Goal: Information Seeking & Learning: Understand process/instructions

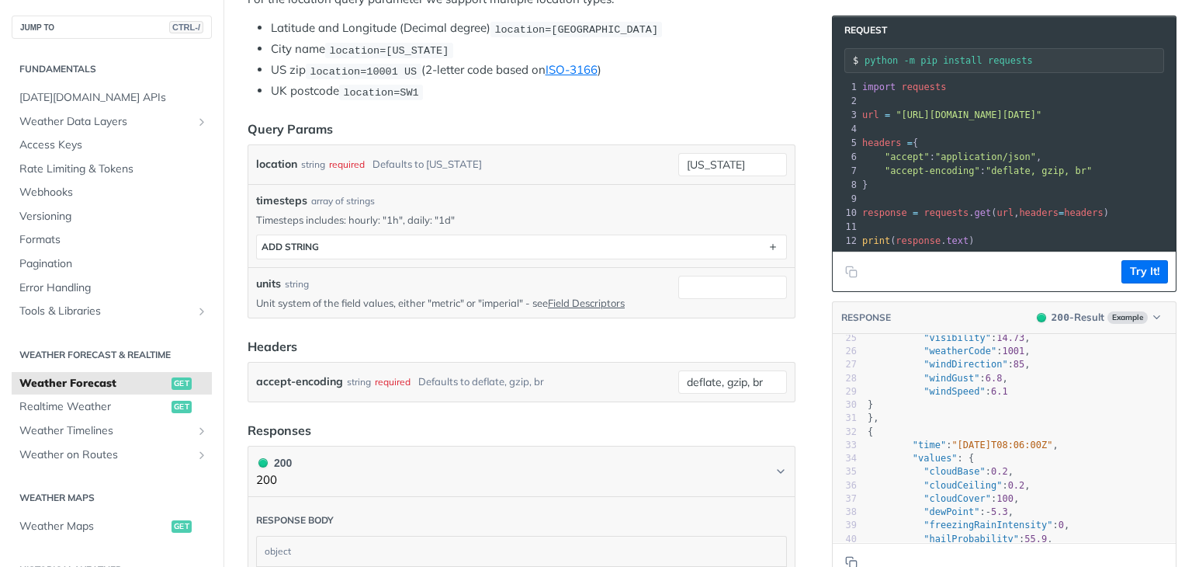
scroll to position [424, 0]
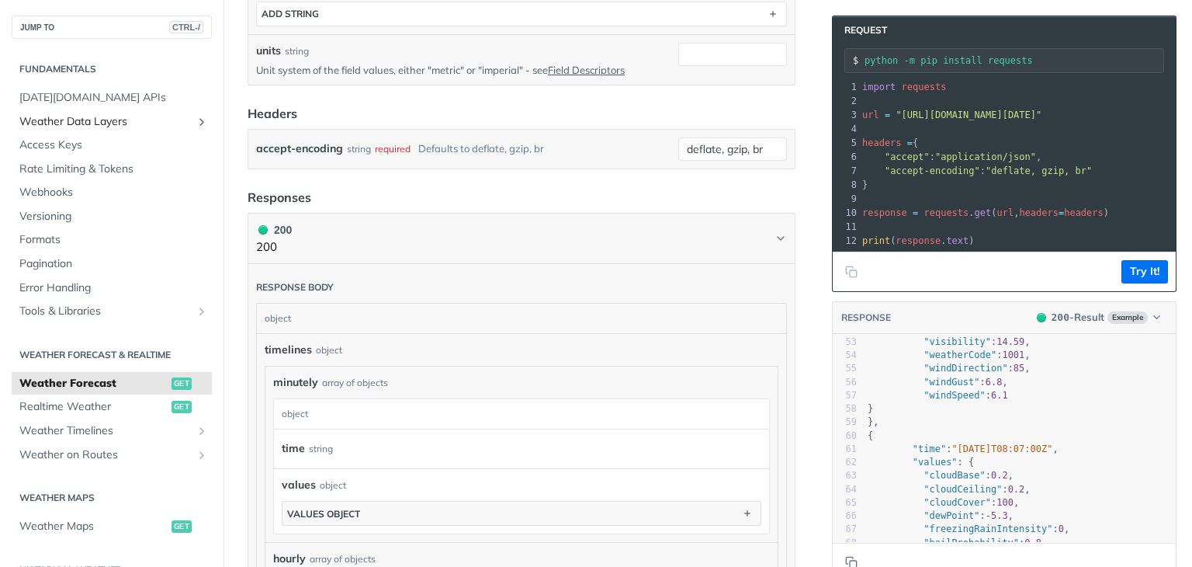
click at [182, 125] on link "Weather Data Layers" at bounding box center [112, 121] width 200 height 23
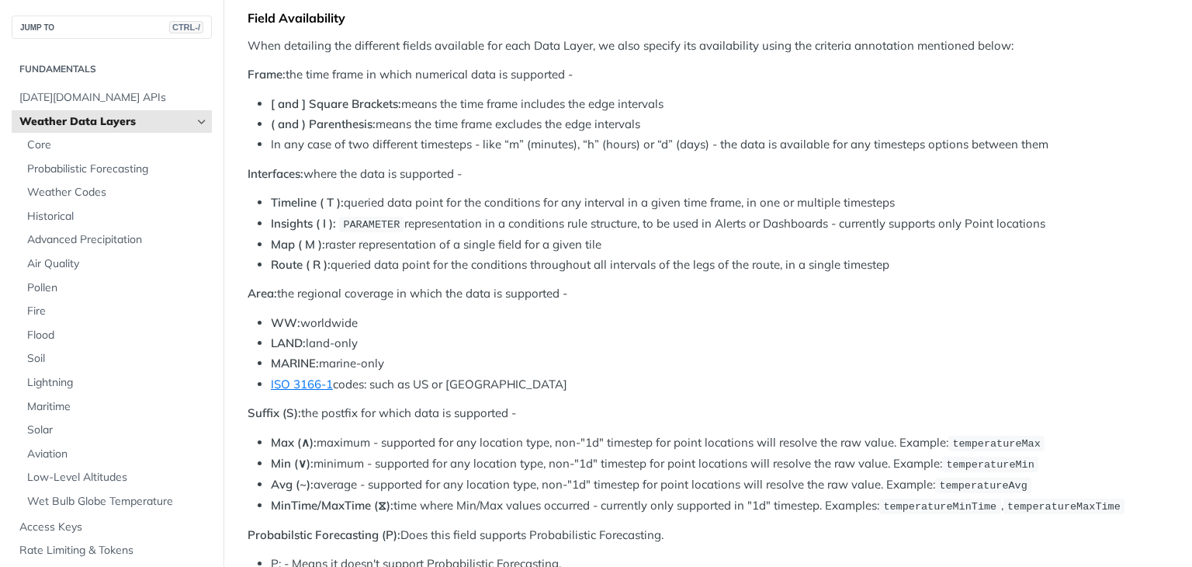
click at [182, 125] on link "Weather Data Layers" at bounding box center [112, 121] width 200 height 23
click at [128, 120] on span "Weather Data Layers" at bounding box center [105, 122] width 172 height 16
click at [196, 122] on icon "Hide subpages for Weather Data Layers" at bounding box center [202, 122] width 12 height 12
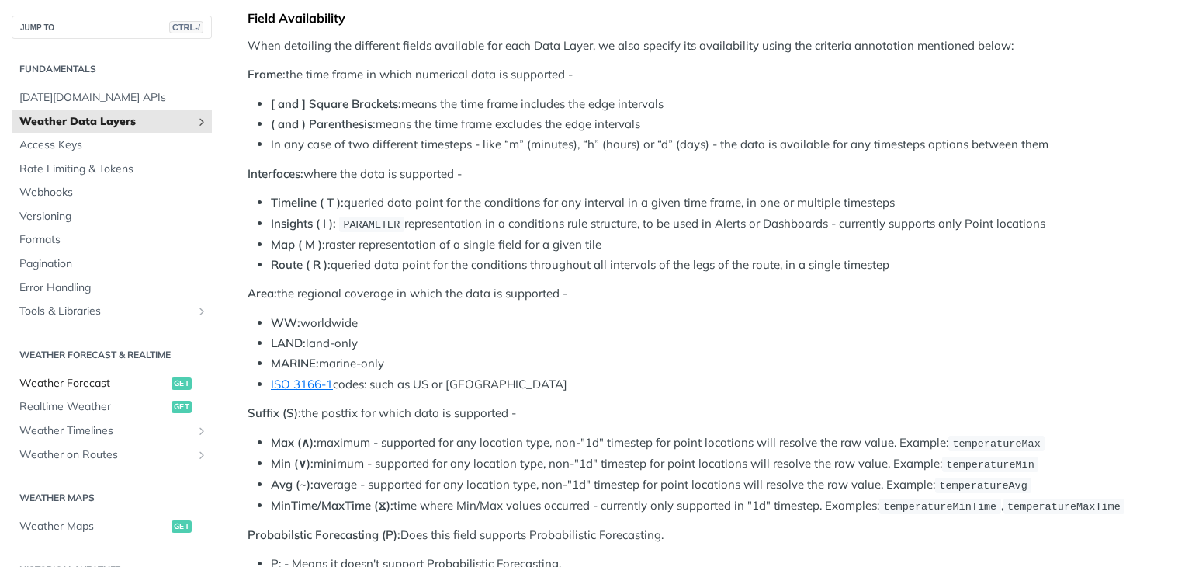
click at [103, 385] on span "Weather Forecast" at bounding box center [93, 384] width 148 height 16
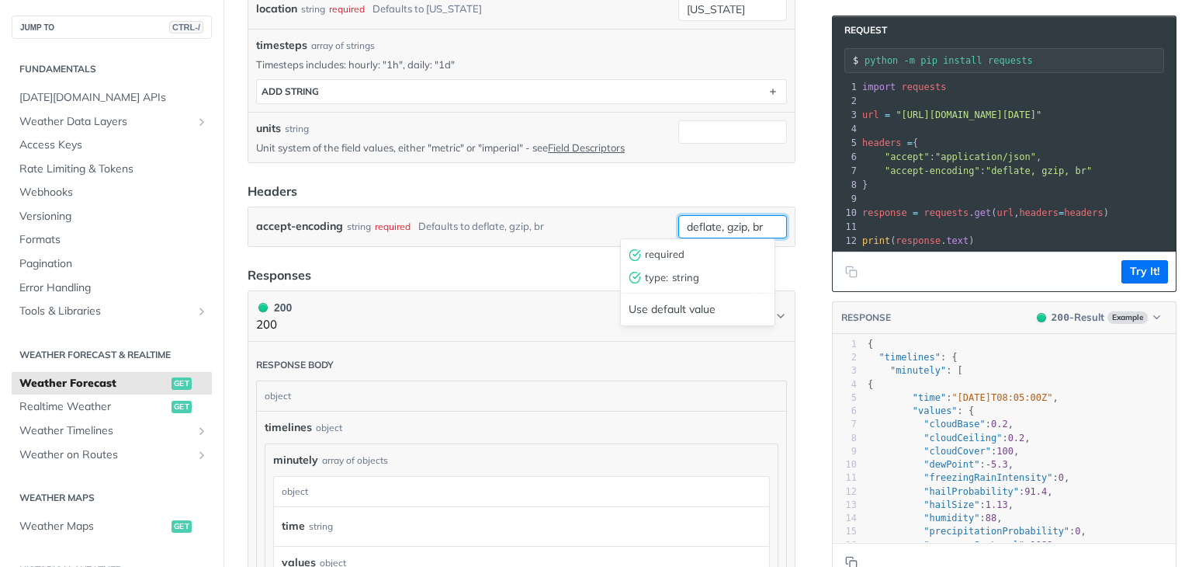
click at [702, 219] on input "deflate, gzip, br" at bounding box center [732, 226] width 109 height 23
click at [674, 316] on div "Use default value" at bounding box center [698, 309] width 154 height 24
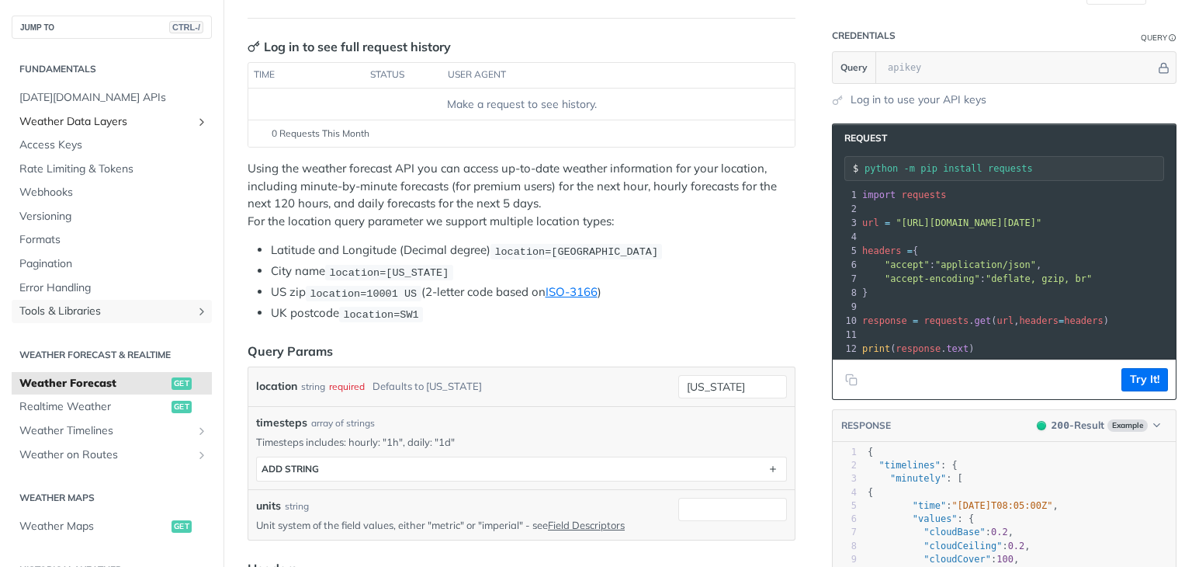
scroll to position [155, 0]
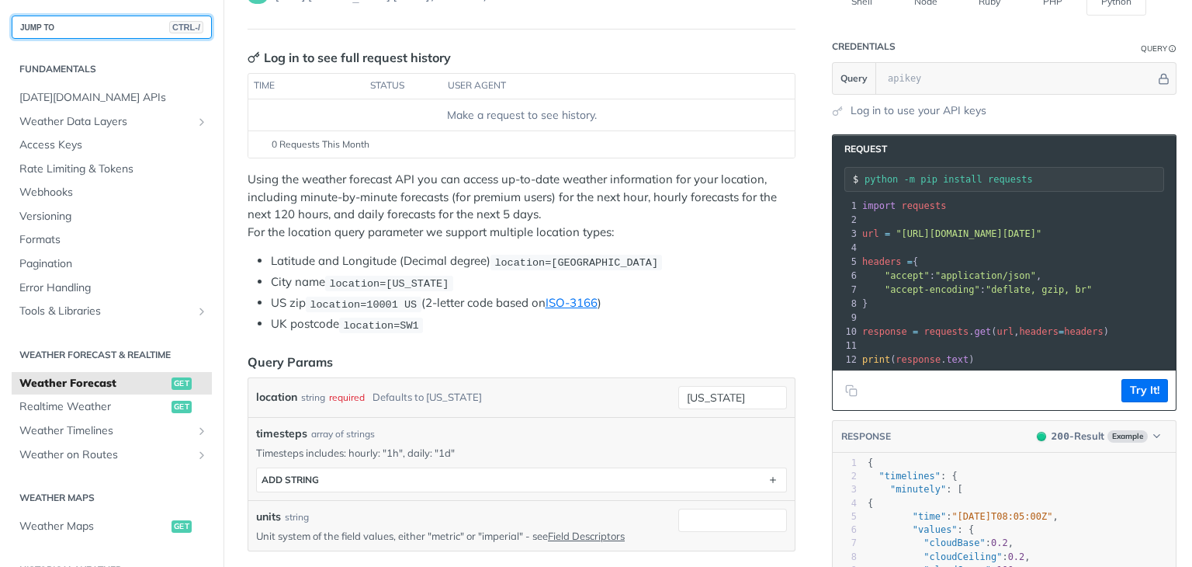
click at [110, 27] on button "JUMP TO CTRL-/" at bounding box center [112, 27] width 200 height 23
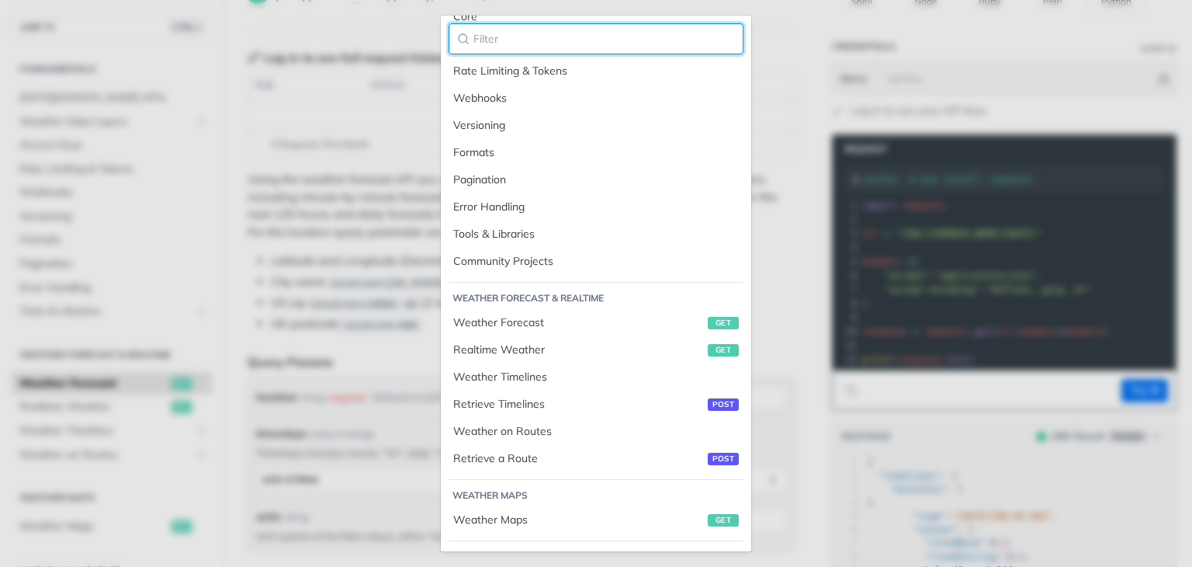
scroll to position [543, 0]
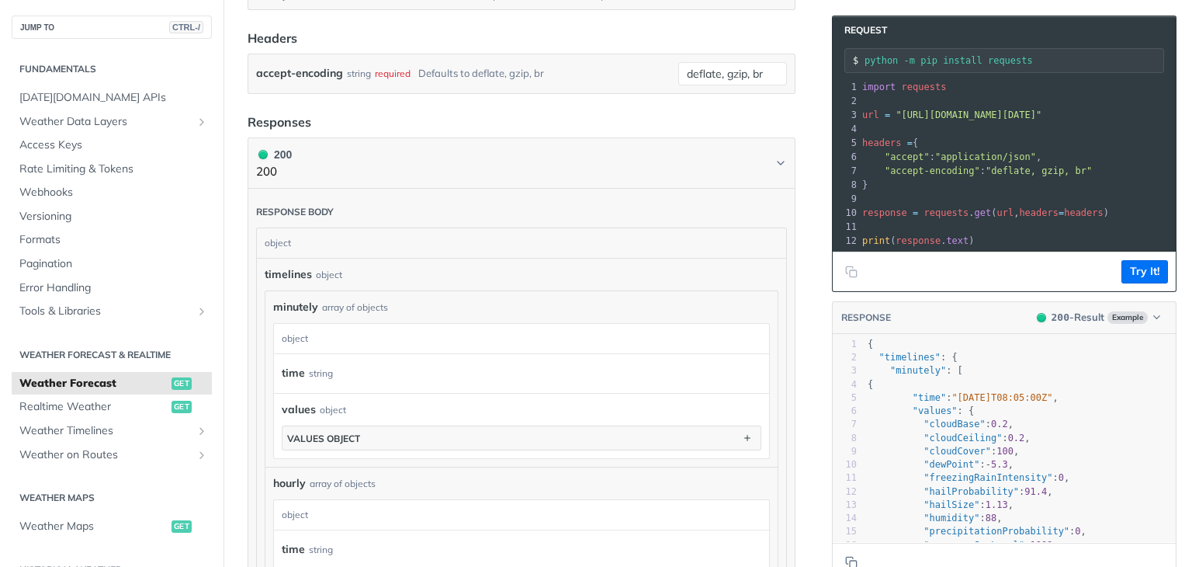
scroll to position [699, 0]
click at [90, 433] on span "Weather Timelines" at bounding box center [105, 431] width 172 height 16
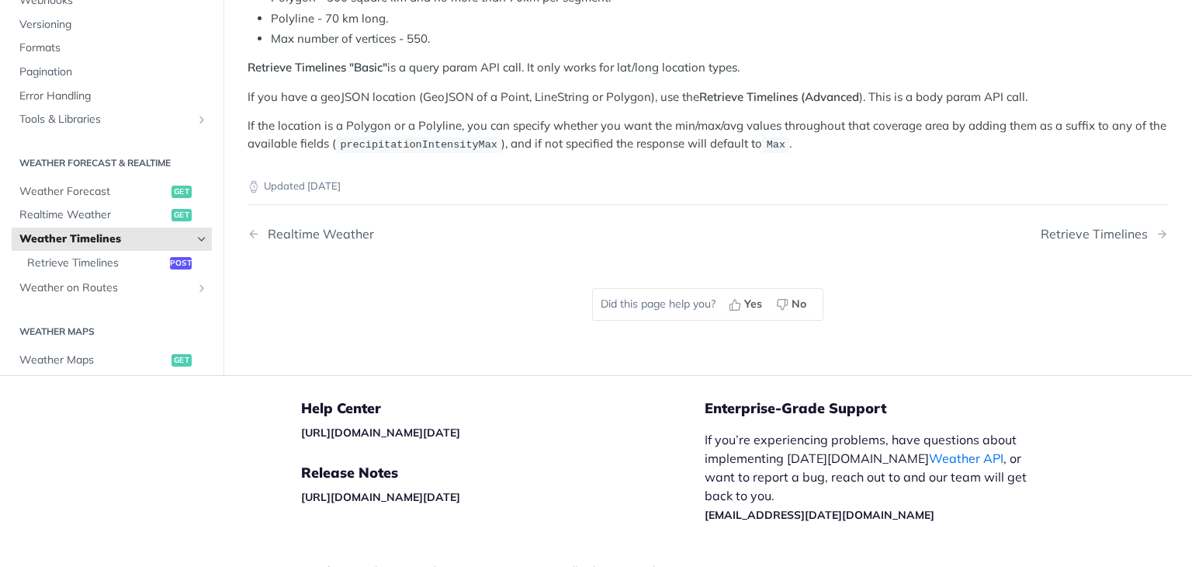
scroll to position [249, 0]
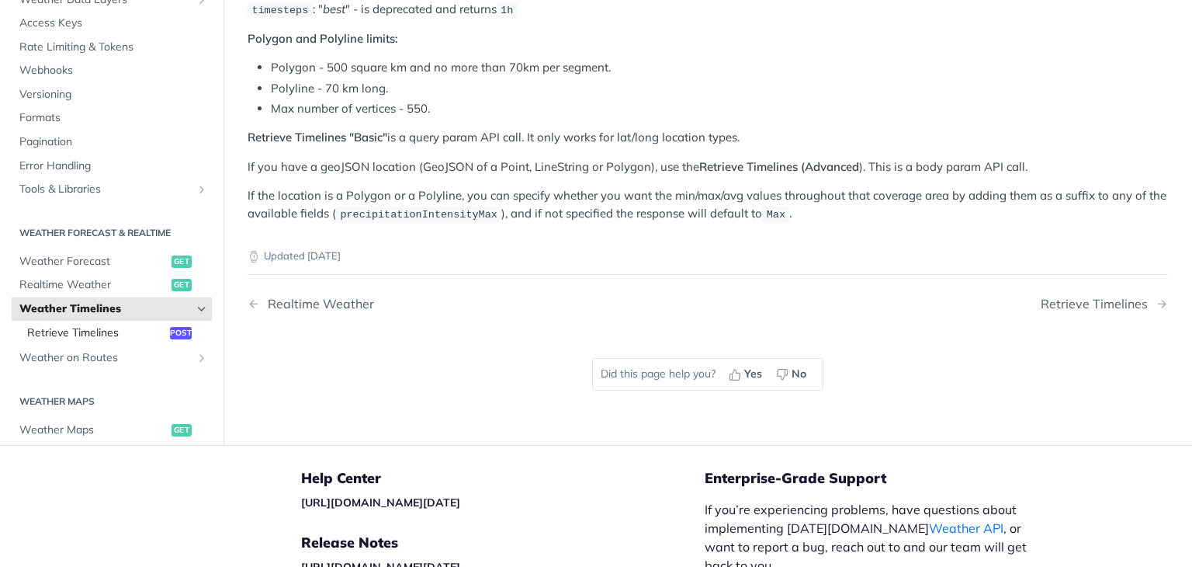
click at [118, 328] on span "Retrieve Timelines" at bounding box center [96, 332] width 139 height 16
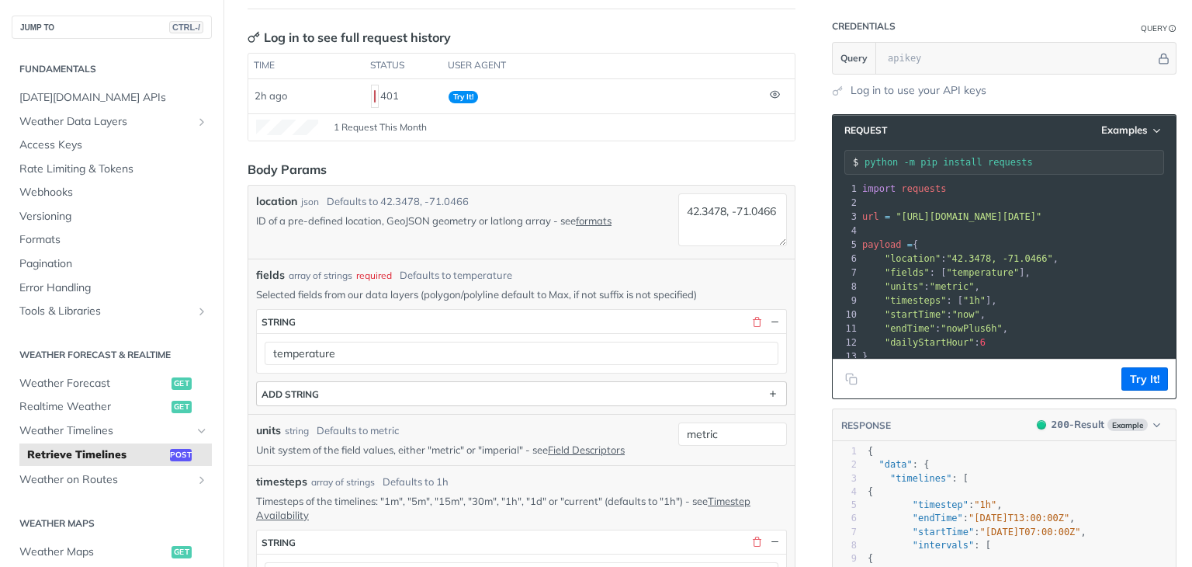
scroll to position [172, 0]
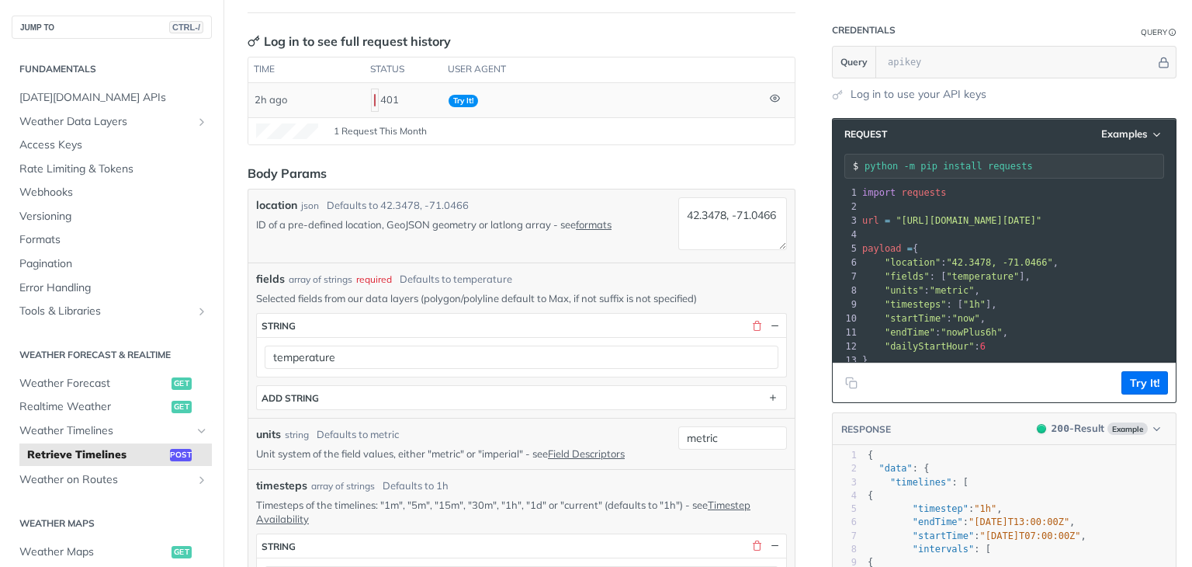
click at [770, 96] on icon at bounding box center [775, 98] width 10 height 10
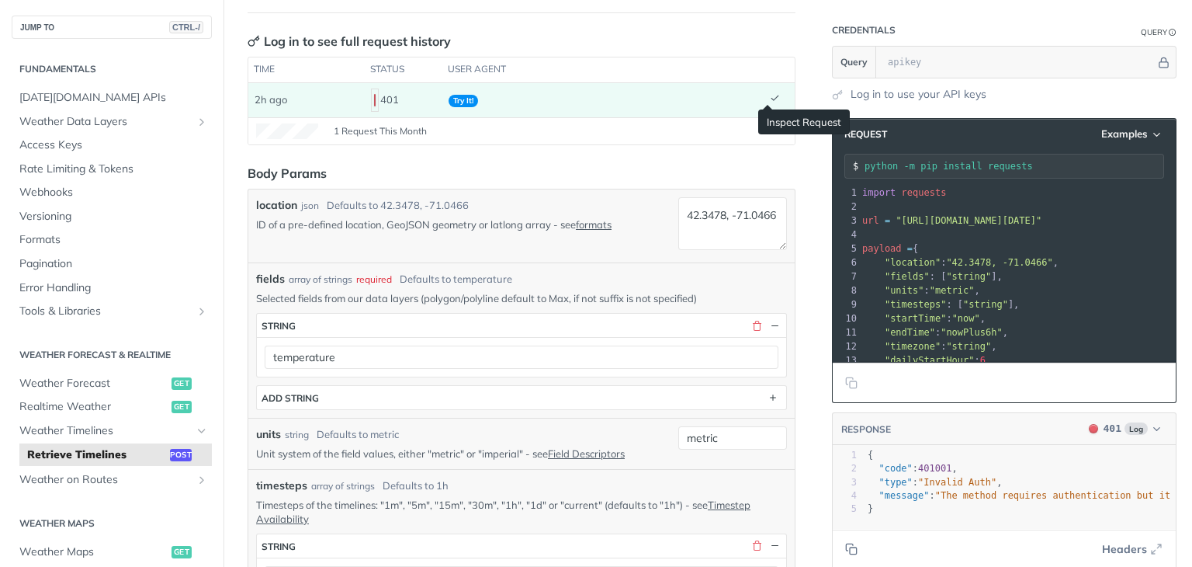
click at [770, 95] on icon at bounding box center [775, 98] width 10 height 10
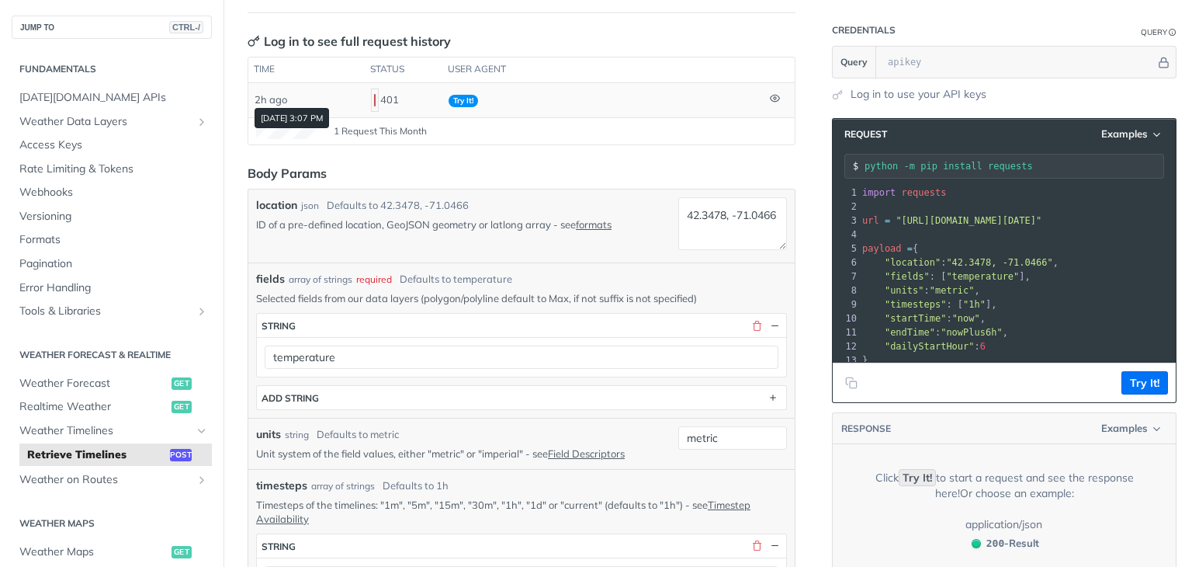
click at [277, 103] on span "2h ago" at bounding box center [271, 99] width 33 height 12
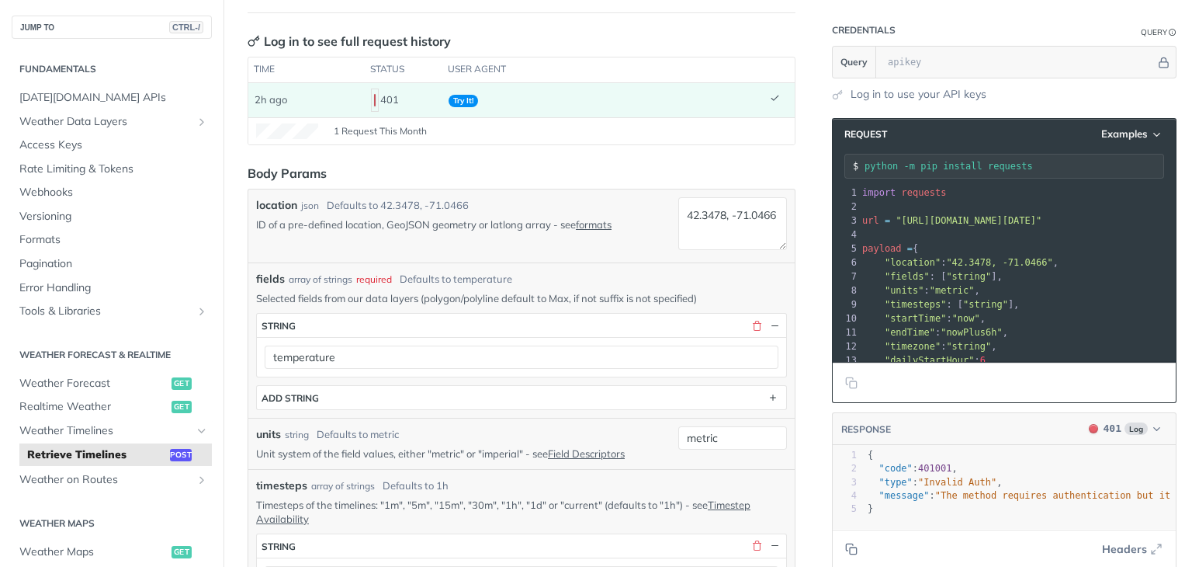
click at [277, 103] on span "2h ago" at bounding box center [271, 99] width 33 height 12
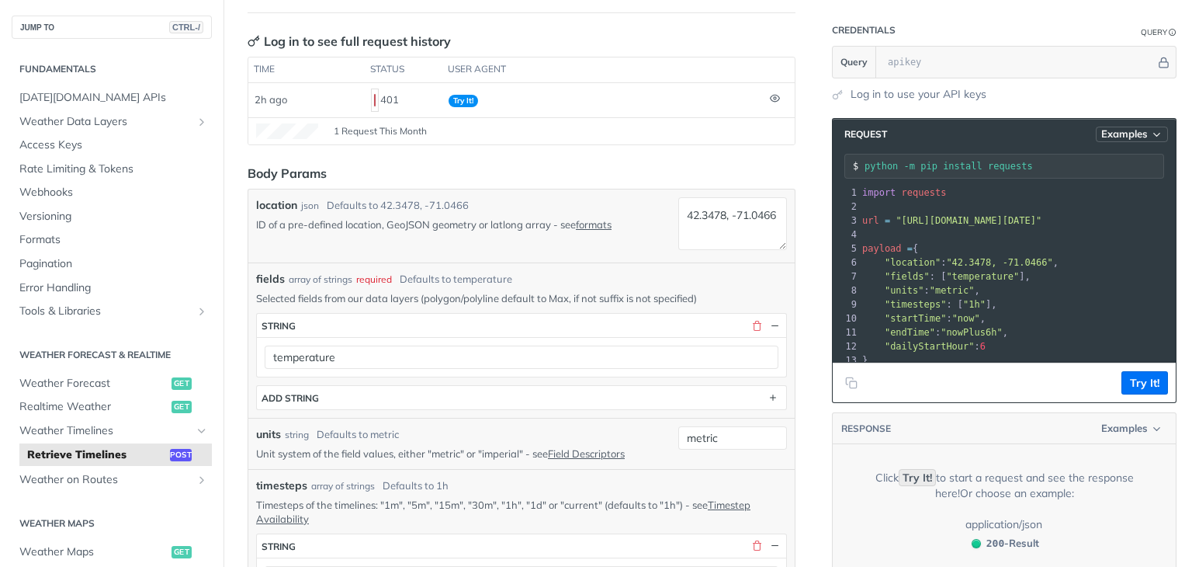
click at [1121, 131] on span "Examples" at bounding box center [1124, 133] width 47 height 13
click at [1065, 153] on div "Request Example" at bounding box center [1088, 161] width 154 height 23
type input "string"
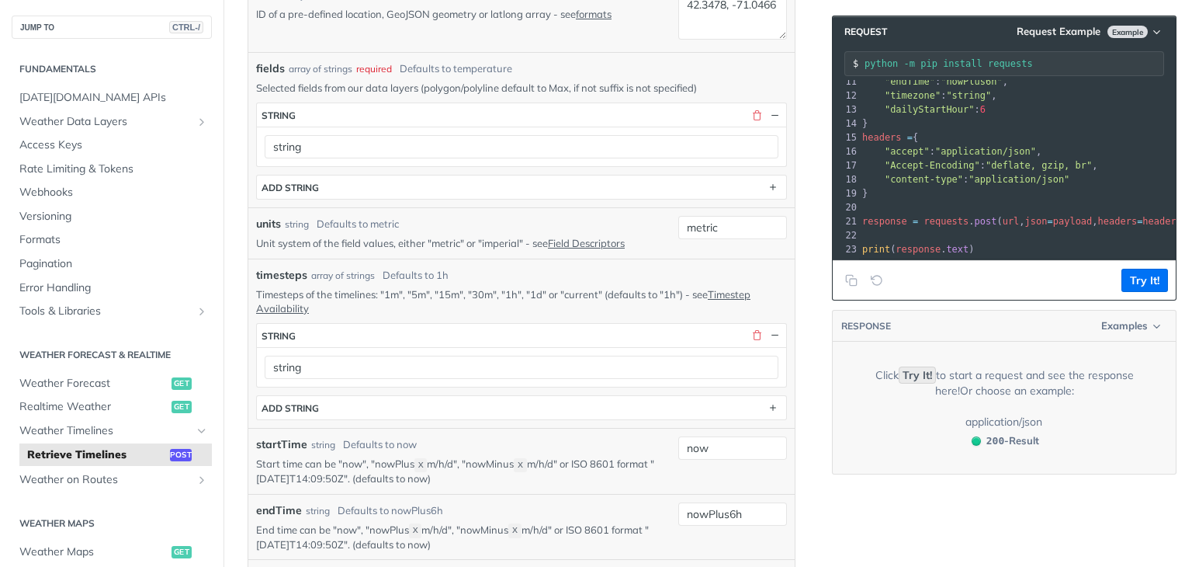
scroll to position [404, 0]
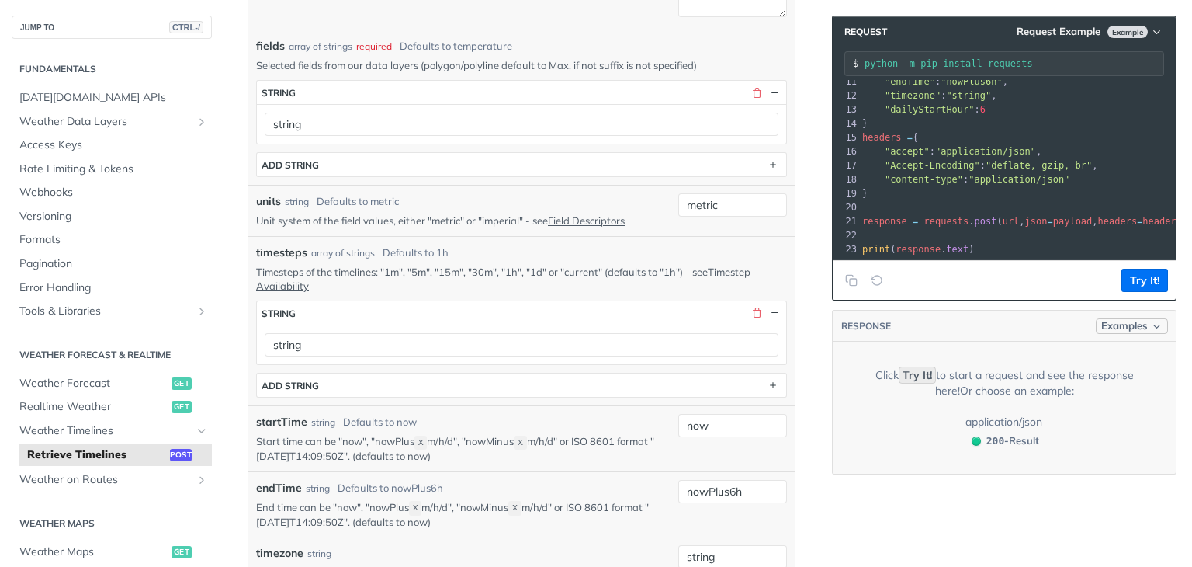
click at [1120, 327] on span "Examples" at bounding box center [1124, 326] width 47 height 16
click at [1041, 415] on div "Clear Response" at bounding box center [1078, 405] width 169 height 24
click at [1033, 375] on div "200 - Result" at bounding box center [1047, 374] width 56 height 16
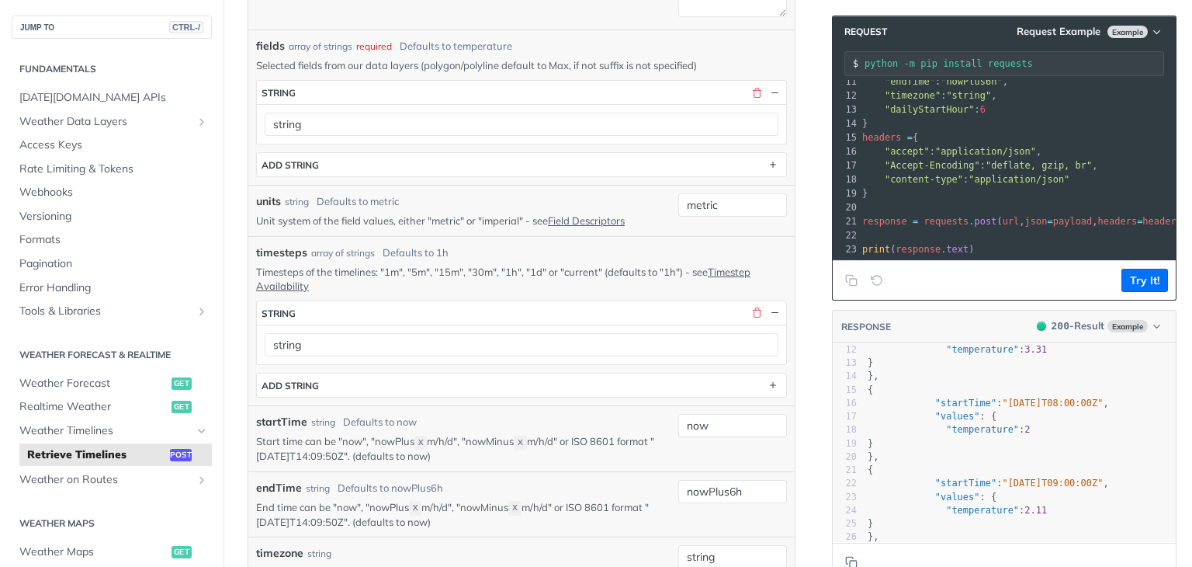
scroll to position [155, 0]
